Goal: Transaction & Acquisition: Purchase product/service

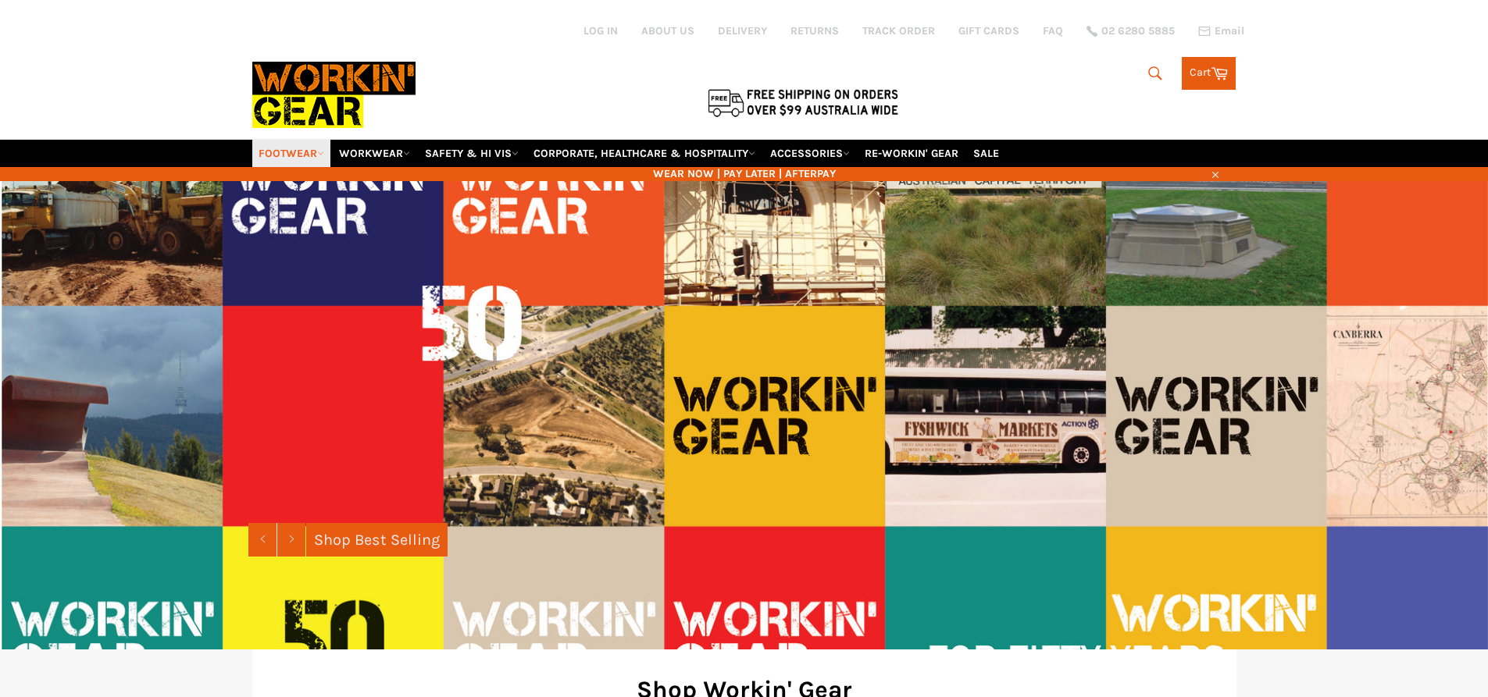
click at [304, 154] on link "FOOTWEAR" at bounding box center [291, 153] width 78 height 27
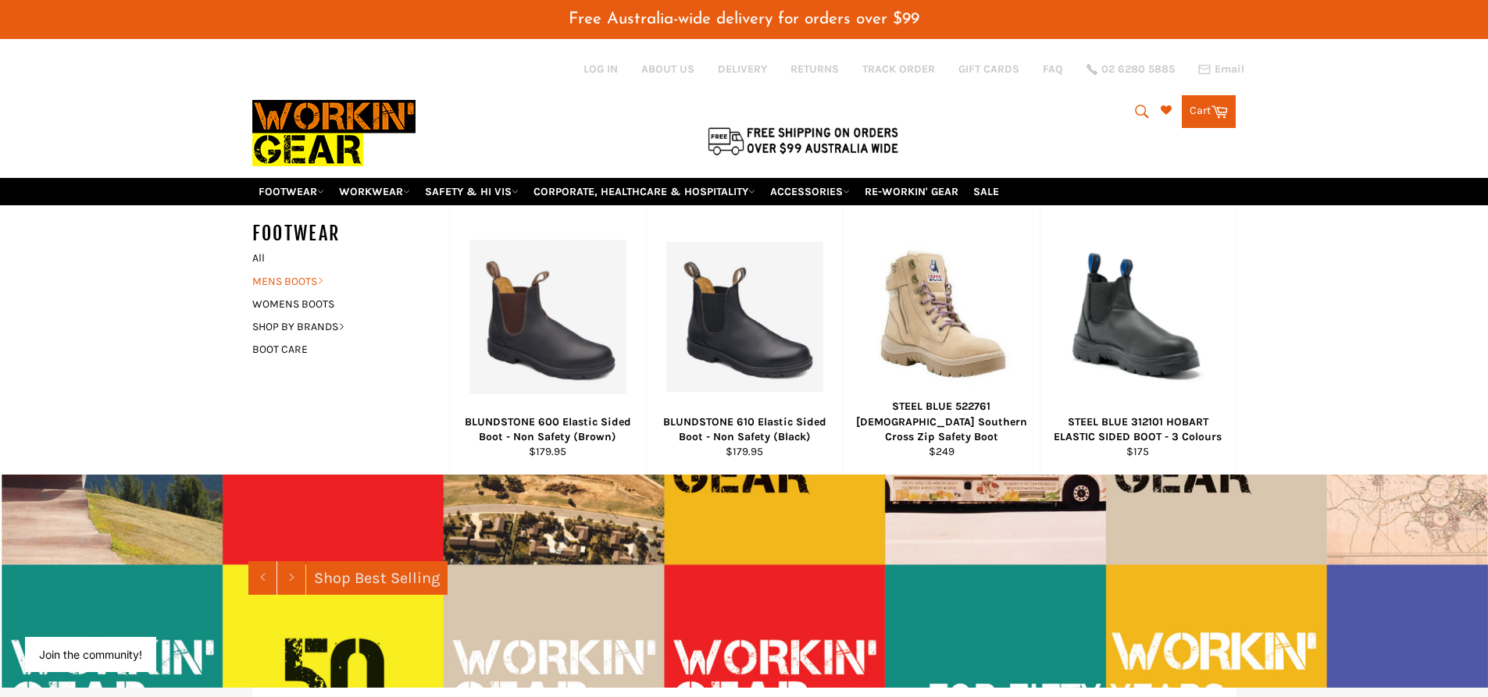
click at [297, 280] on link "MENS BOOTS" at bounding box center [338, 281] width 189 height 23
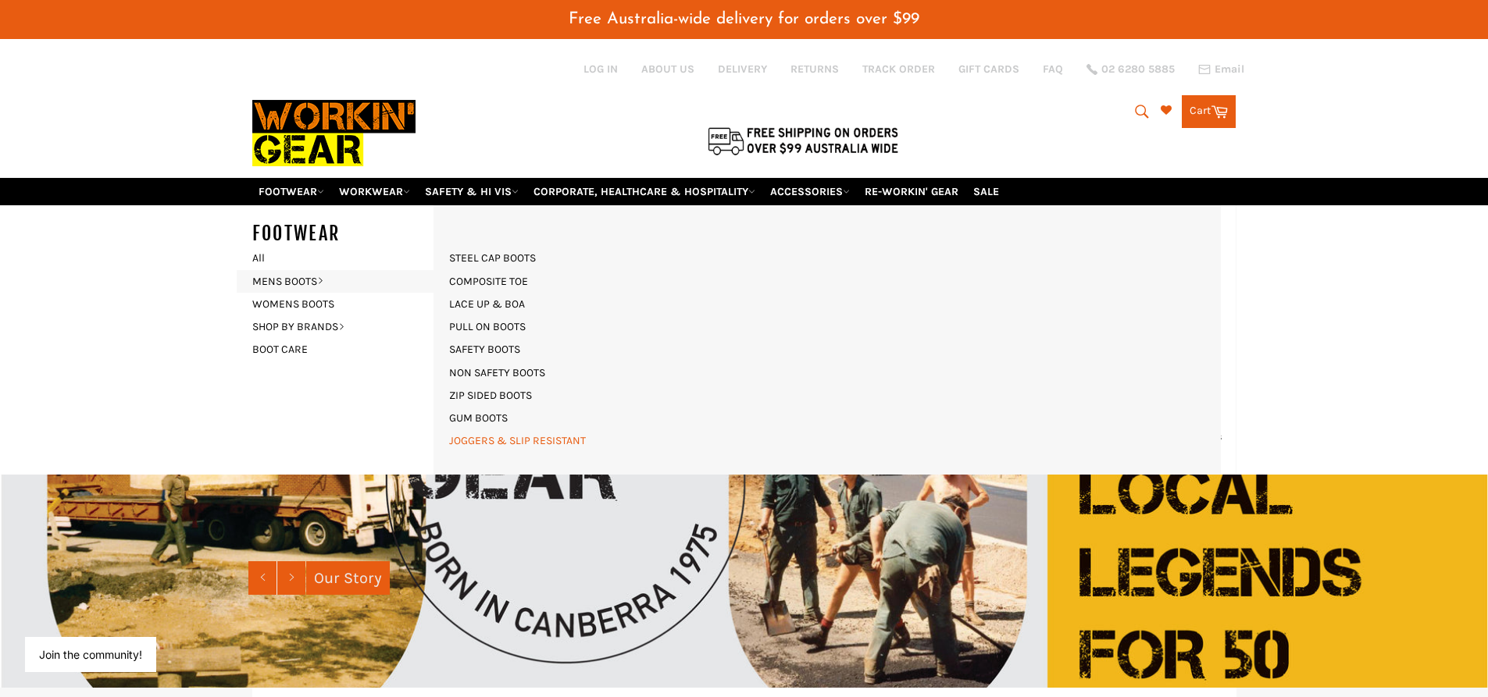
click at [494, 440] on link "JOGGERS & SLIP RESISTANT" at bounding box center [517, 441] width 152 height 23
